Goal: Navigation & Orientation: Find specific page/section

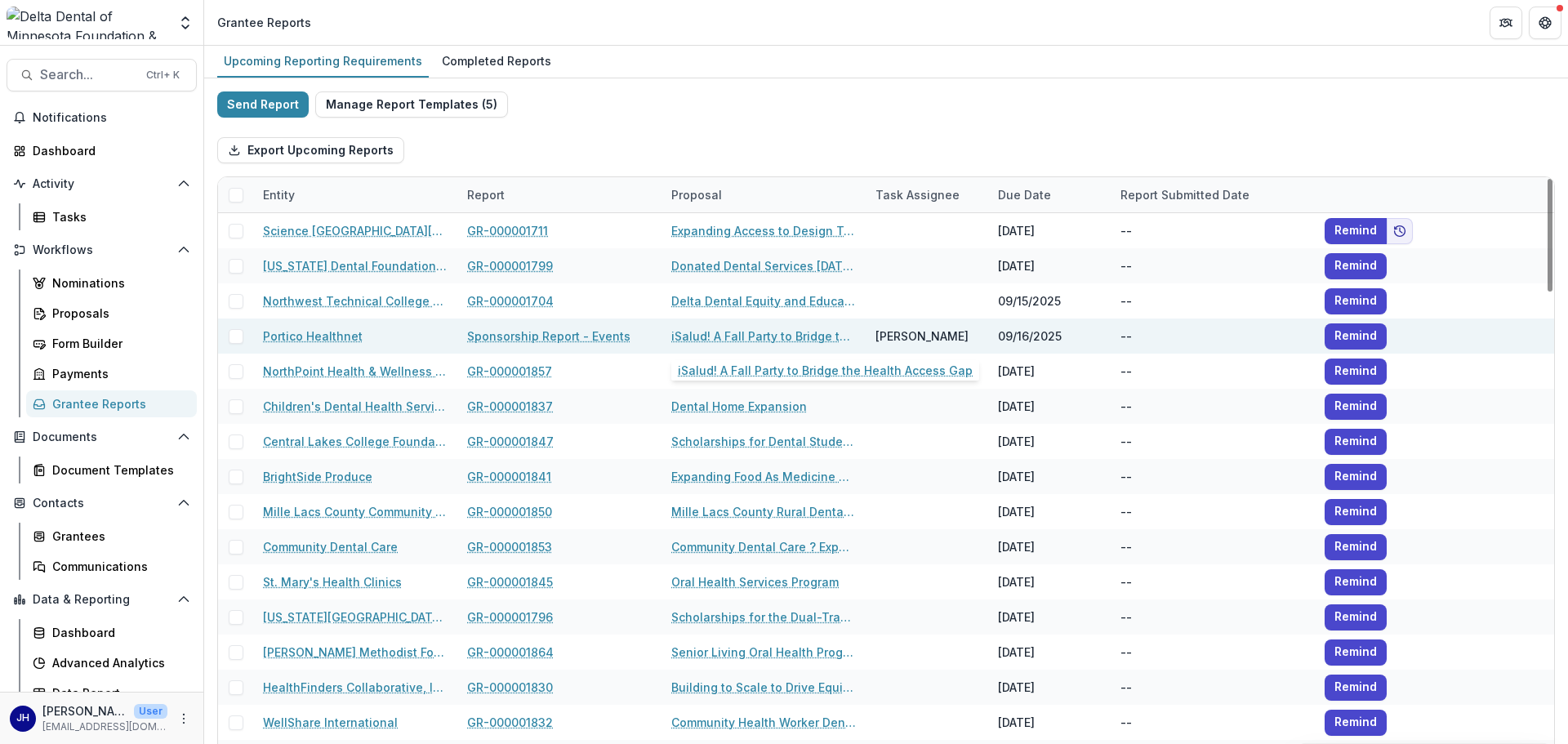
click at [709, 335] on link "iSalud! A Fall Party to Bridge the Health Access Gap" at bounding box center [763, 336] width 185 height 17
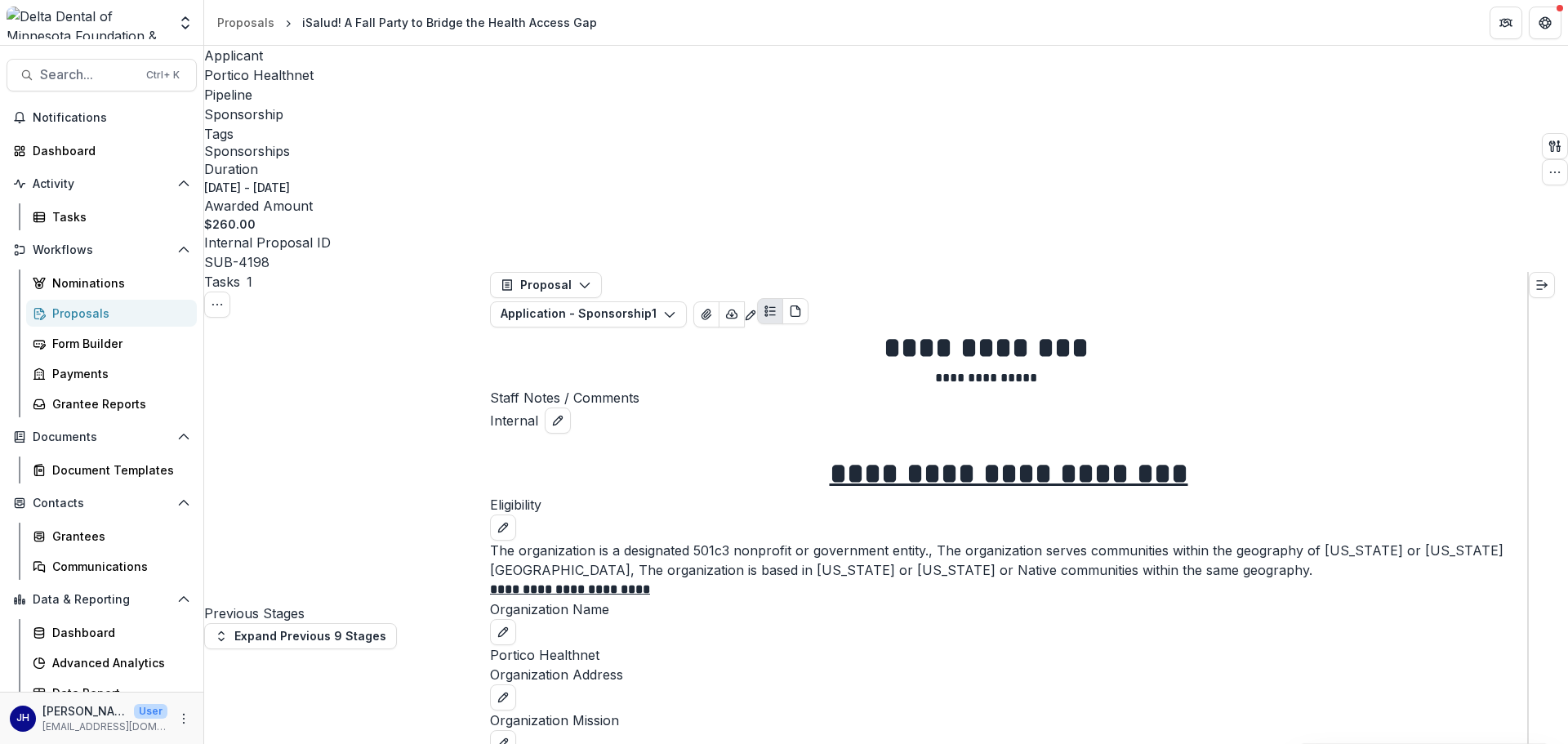
click at [84, 310] on div "Proposals" at bounding box center [117, 313] width 132 height 17
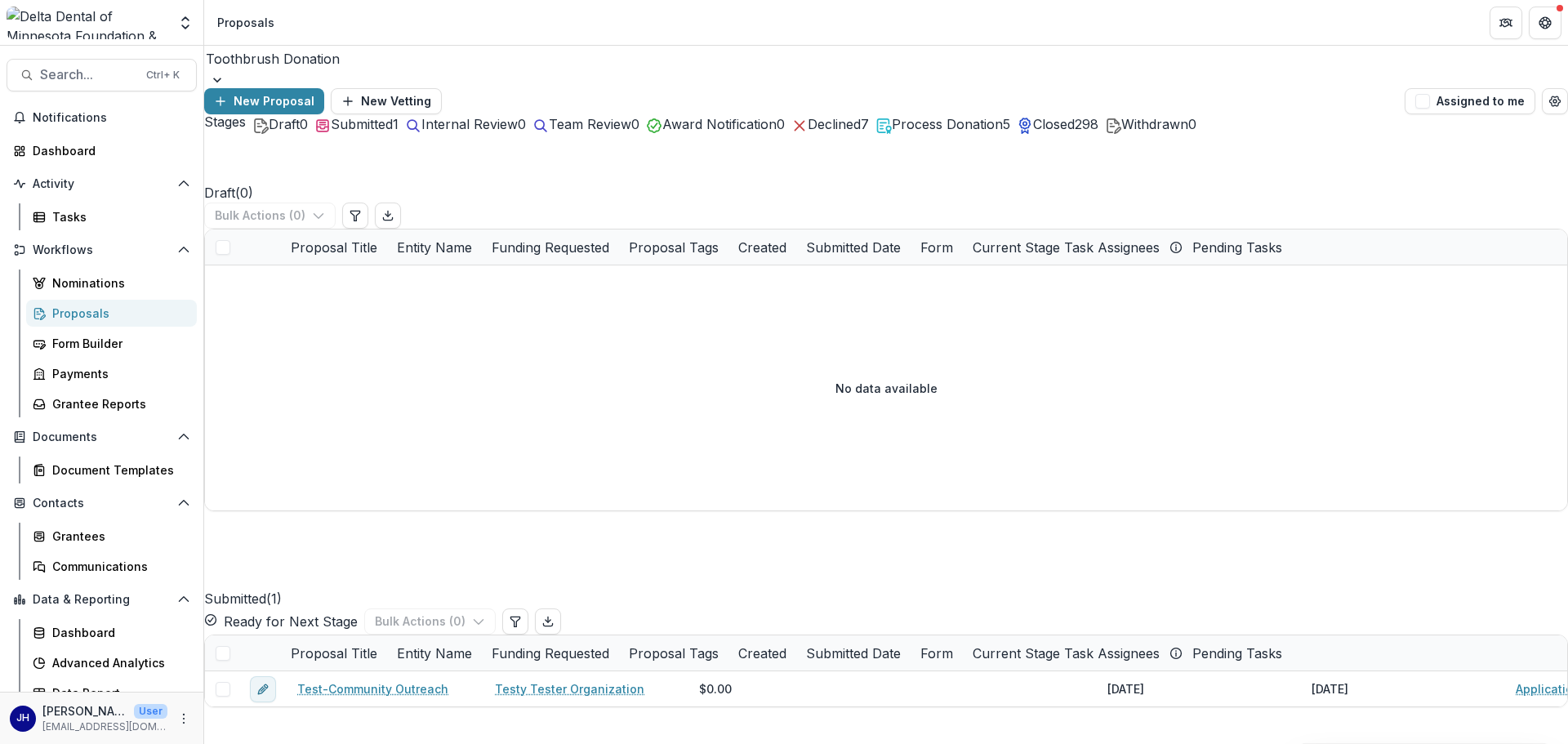
click at [370, 186] on div "Draft ( 0 ) Bulk Actions ( 0 )" at bounding box center [885, 181] width 1364 height 95
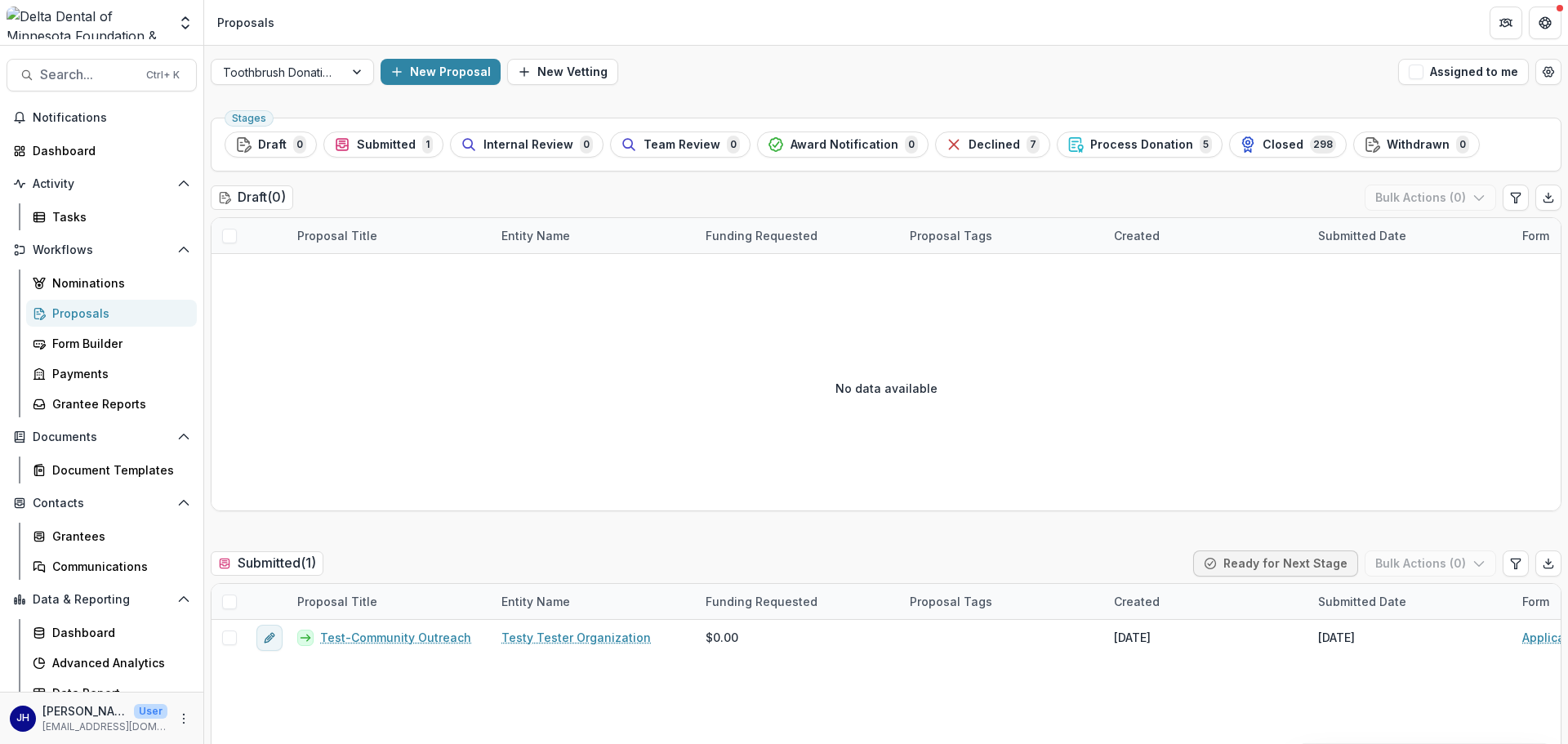
click at [271, 202] on h2 "Draft ( 0 )" at bounding box center [252, 197] width 83 height 24
click at [280, 157] on button "Draft 0" at bounding box center [271, 144] width 92 height 26
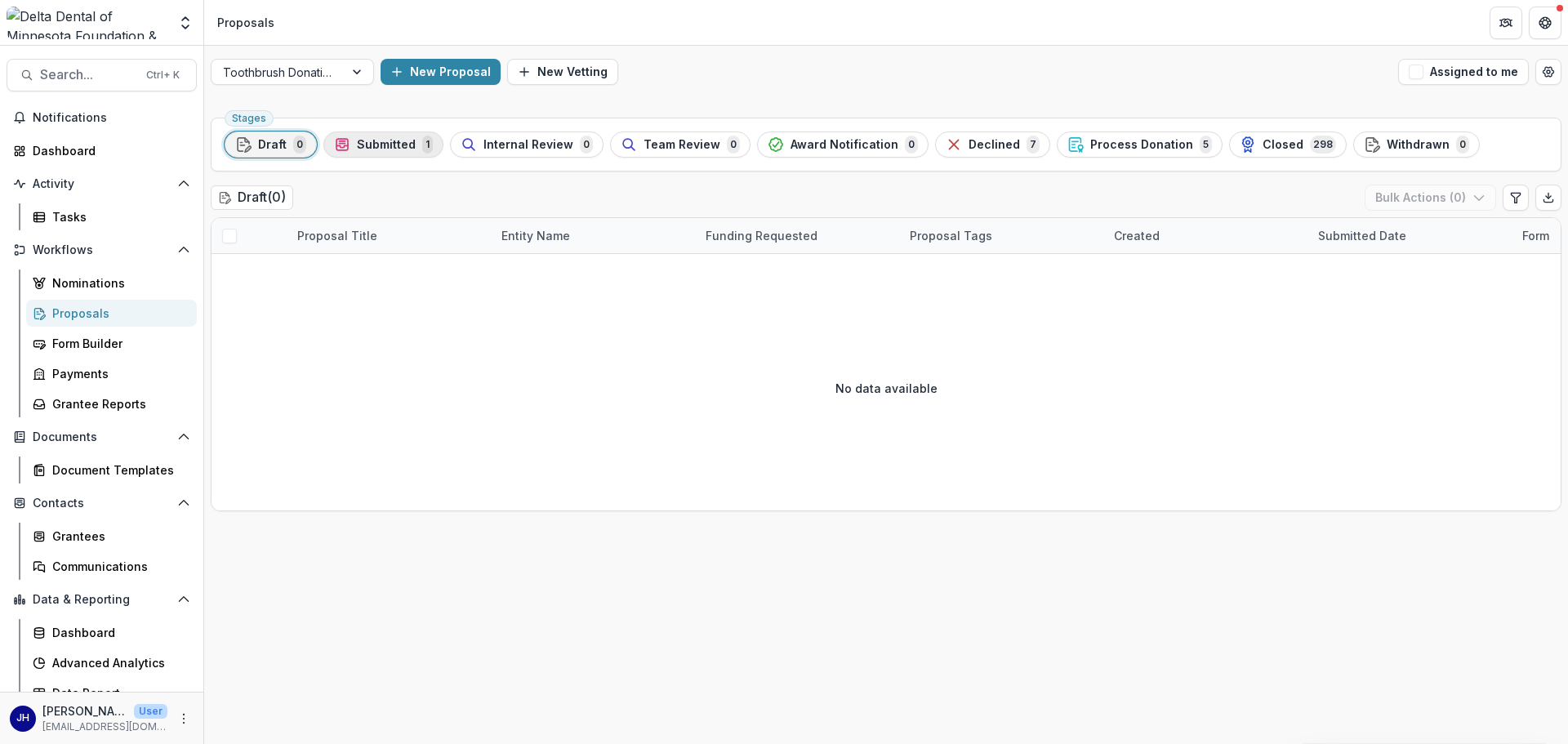
click at [396, 156] on button "Submitted 1" at bounding box center [383, 144] width 120 height 26
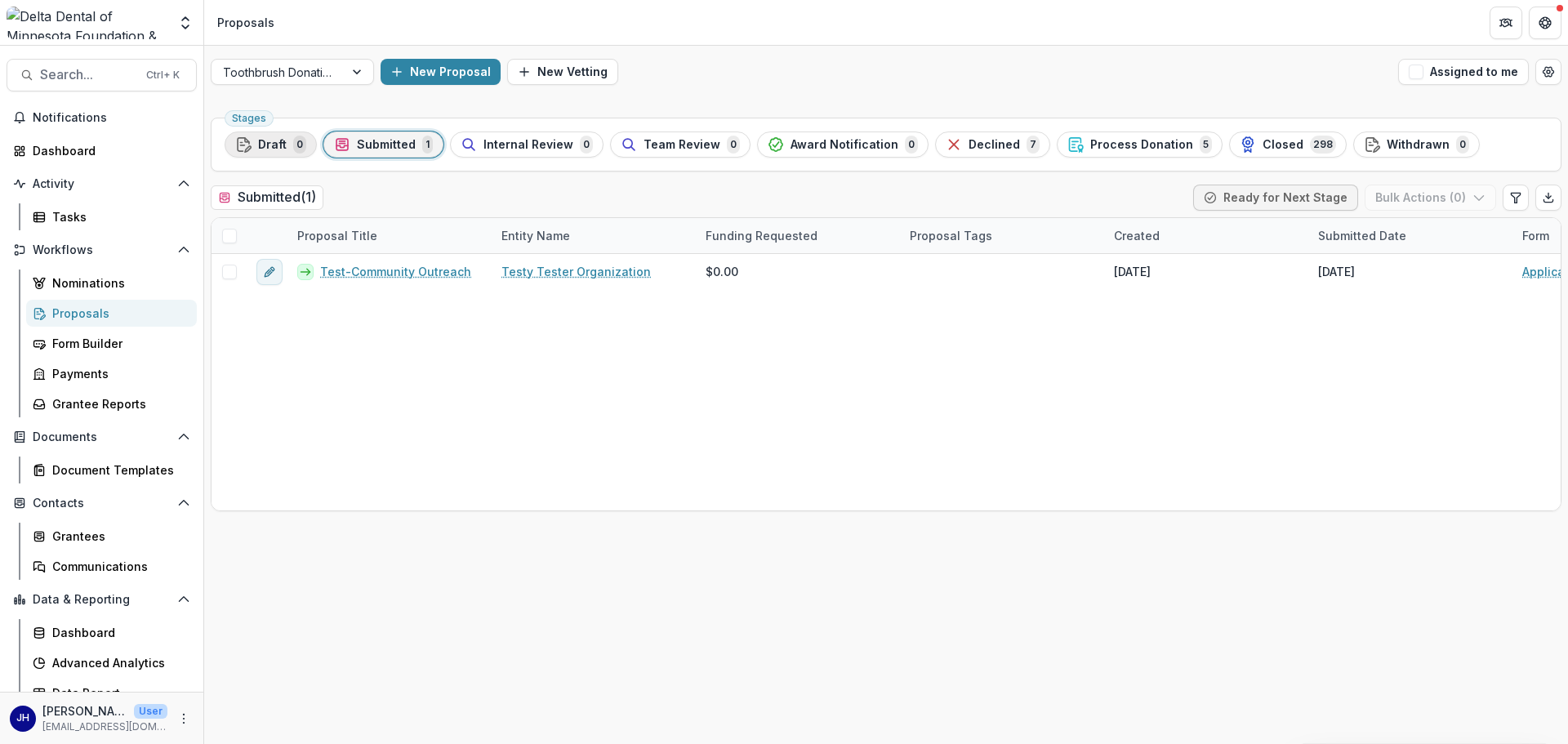
click at [273, 142] on span "Draft" at bounding box center [272, 145] width 29 height 13
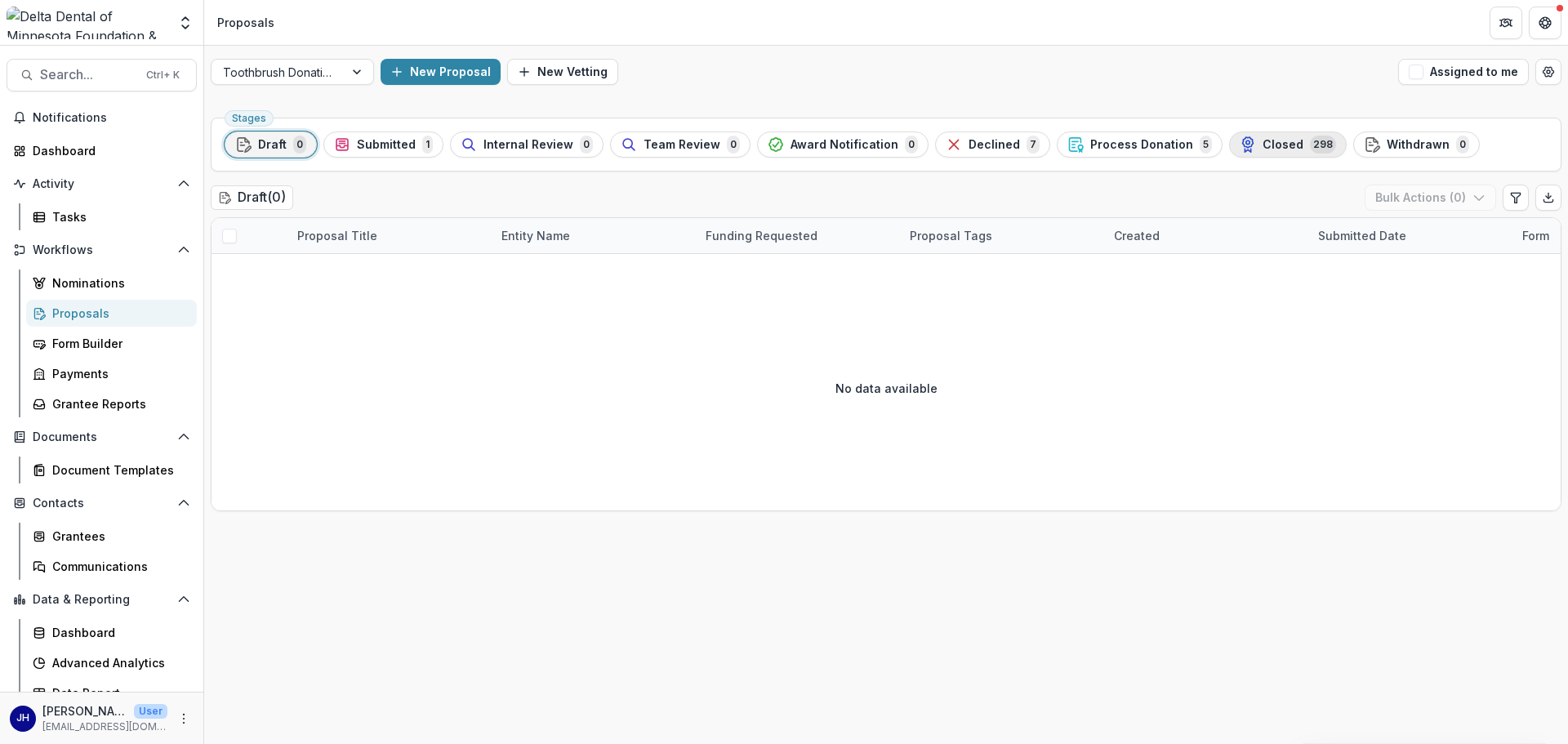
click at [1262, 140] on span "Closed" at bounding box center [1282, 145] width 40 height 13
click at [293, 157] on button "Draft 0" at bounding box center [271, 144] width 92 height 26
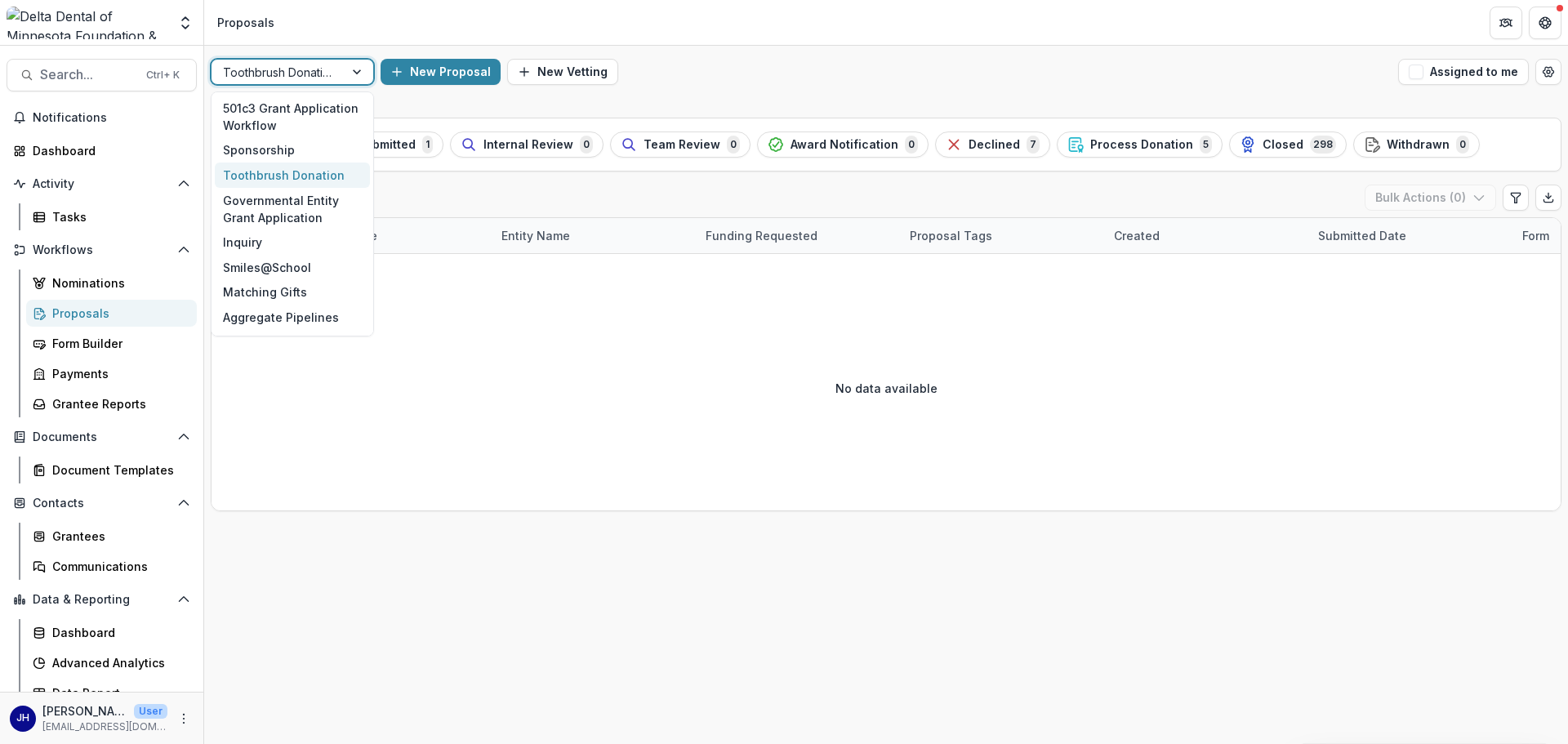
click at [328, 70] on div at bounding box center [278, 72] width 110 height 20
click at [284, 235] on div "Inquiry" at bounding box center [291, 242] width 155 height 25
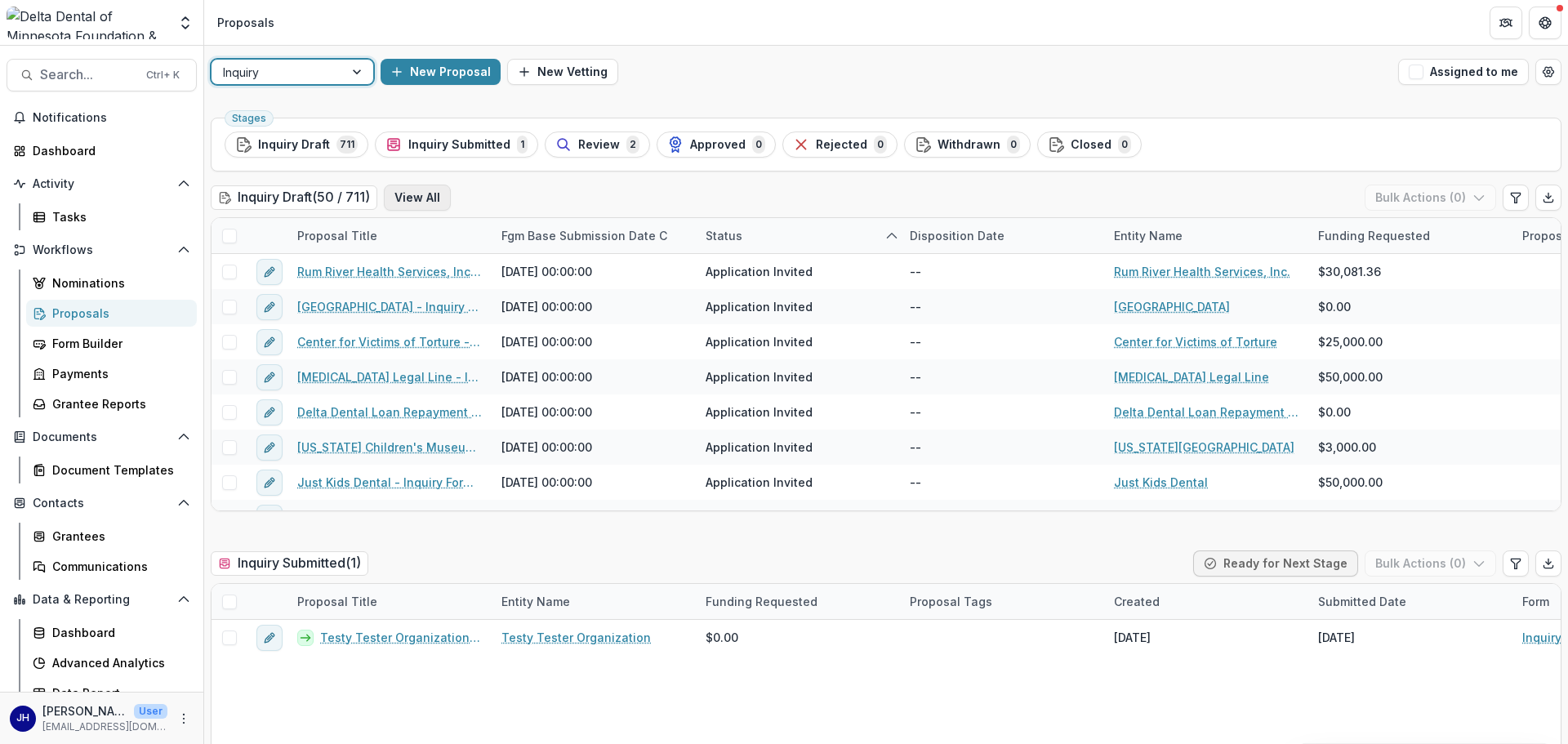
click at [420, 201] on button "View All" at bounding box center [417, 197] width 67 height 26
